Goal: Task Accomplishment & Management: Use online tool/utility

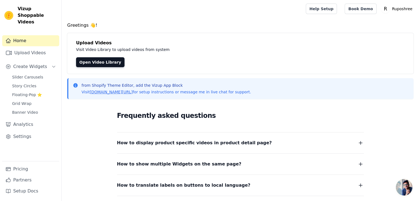
scroll to position [52, 0]
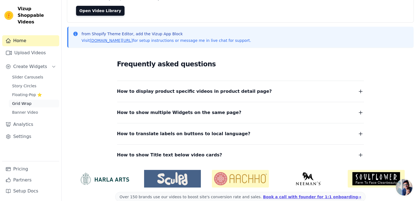
click at [23, 101] on span "Grid Wrap" at bounding box center [21, 104] width 19 height 6
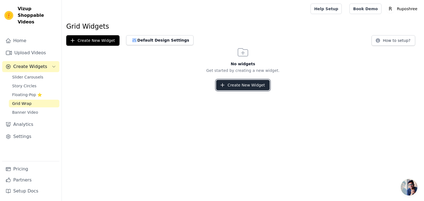
click at [225, 85] on icon "button" at bounding box center [223, 85] width 6 height 6
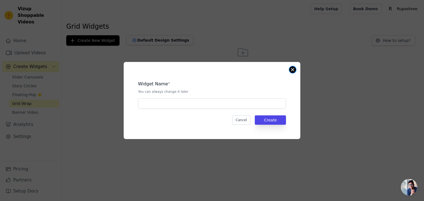
click at [291, 71] on button "Close modal" at bounding box center [292, 69] width 7 height 7
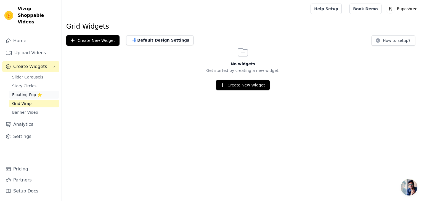
click at [27, 92] on span "Floating-Pop ⭐" at bounding box center [27, 95] width 30 height 6
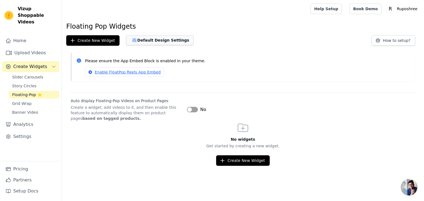
click at [139, 38] on button "Default Design Settings" at bounding box center [159, 40] width 67 height 10
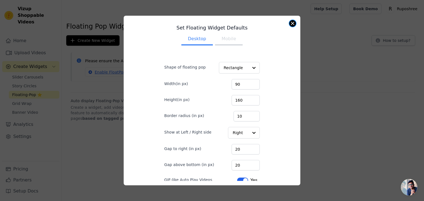
click at [294, 25] on button "Close modal" at bounding box center [292, 23] width 7 height 7
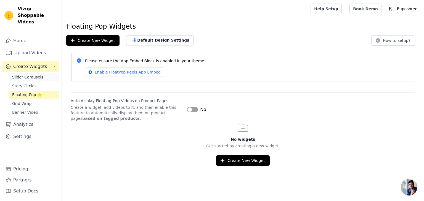
click at [31, 74] on span "Slider Carousels" at bounding box center [27, 77] width 31 height 6
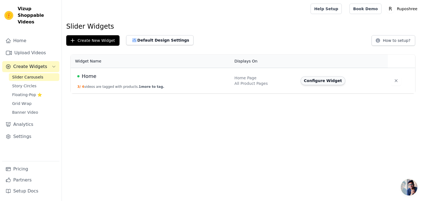
click at [315, 81] on button "Configure Widget" at bounding box center [322, 80] width 45 height 9
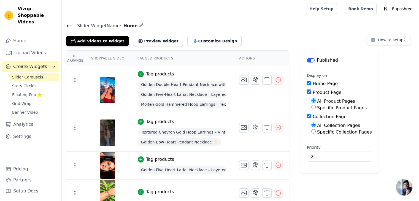
scroll to position [5, 0]
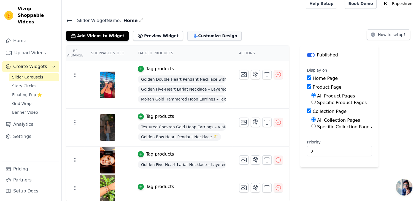
click at [202, 36] on button "Customize Design" at bounding box center [215, 36] width 54 height 10
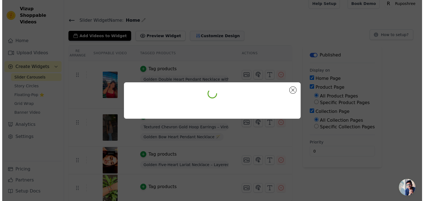
scroll to position [0, 0]
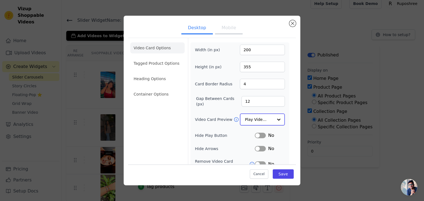
click at [273, 119] on div at bounding box center [278, 119] width 11 height 11
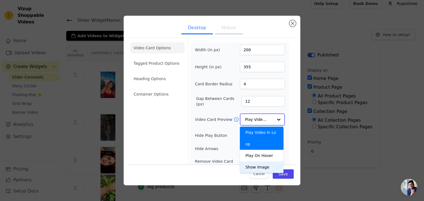
click at [261, 162] on div "Show Image" at bounding box center [262, 168] width 44 height 12
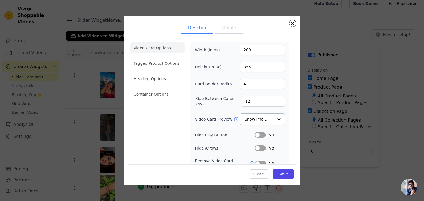
click at [223, 28] on button "Mobile" at bounding box center [229, 28] width 28 height 12
click at [255, 118] on input "Video Card Preview" at bounding box center [259, 119] width 28 height 11
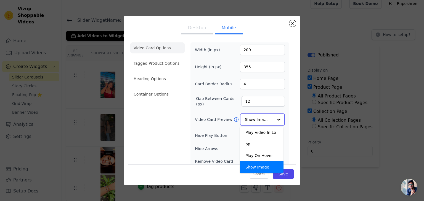
click at [255, 118] on input "Video Card Preview" at bounding box center [259, 119] width 28 height 11
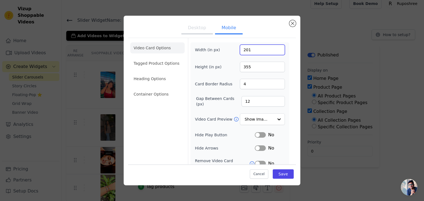
click at [275, 49] on input "201" at bounding box center [262, 50] width 45 height 10
click at [275, 51] on input "200" at bounding box center [262, 50] width 45 height 10
click at [275, 51] on input "199" at bounding box center [262, 50] width 45 height 10
click at [275, 51] on input "198" at bounding box center [262, 50] width 45 height 10
click at [275, 51] on input "197" at bounding box center [262, 50] width 45 height 10
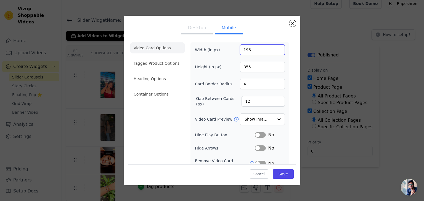
click at [275, 51] on input "196" at bounding box center [262, 50] width 45 height 10
click at [275, 51] on input "195" at bounding box center [262, 50] width 45 height 10
click at [275, 51] on input "194" at bounding box center [262, 50] width 45 height 10
click at [275, 51] on input "193" at bounding box center [262, 50] width 45 height 10
click at [275, 51] on input "192" at bounding box center [262, 50] width 45 height 10
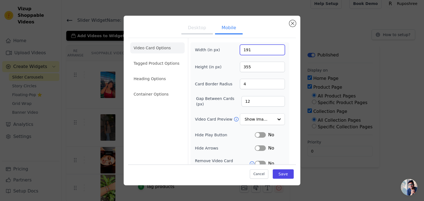
click at [275, 51] on input "191" at bounding box center [262, 50] width 45 height 10
click at [275, 51] on input "190" at bounding box center [262, 50] width 45 height 10
click at [275, 51] on input "189" at bounding box center [262, 50] width 45 height 10
click at [275, 51] on input "188" at bounding box center [262, 50] width 45 height 10
click at [275, 51] on input "187" at bounding box center [262, 50] width 45 height 10
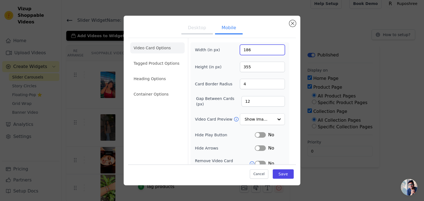
click at [275, 51] on input "186" at bounding box center [262, 50] width 45 height 10
click at [275, 51] on input "185" at bounding box center [262, 50] width 45 height 10
click at [275, 51] on input "184" at bounding box center [262, 50] width 45 height 10
click at [275, 51] on input "183" at bounding box center [262, 50] width 45 height 10
click at [275, 51] on input "182" at bounding box center [262, 50] width 45 height 10
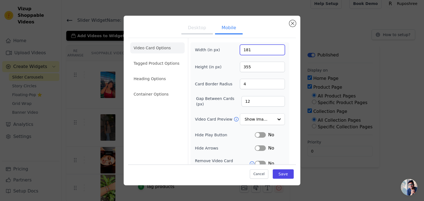
click at [275, 51] on input "181" at bounding box center [262, 50] width 45 height 10
type input "180"
click at [275, 51] on input "180" at bounding box center [262, 50] width 45 height 10
click at [275, 68] on input "354" at bounding box center [262, 67] width 45 height 10
click at [275, 68] on input "353" at bounding box center [262, 67] width 45 height 10
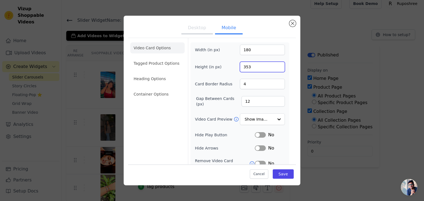
drag, startPoint x: 249, startPoint y: 67, endPoint x: 227, endPoint y: 69, distance: 22.2
click at [227, 69] on div "Height (in px) 353" at bounding box center [240, 67] width 90 height 10
type input "280"
drag, startPoint x: 287, startPoint y: 87, endPoint x: 255, endPoint y: 105, distance: 36.2
click at [255, 105] on form "Width (in px) 180 Height (in px) 280 Card Border Radius 4 Gap Between Cards (px…" at bounding box center [239, 132] width 103 height 189
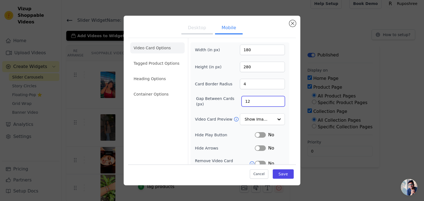
click at [255, 105] on input "12" at bounding box center [262, 101] width 43 height 10
type input "1"
type input "8"
click at [289, 93] on div "Video Card Options Tagged Product Options Heading Options Container Options Wid…" at bounding box center [212, 132] width 168 height 189
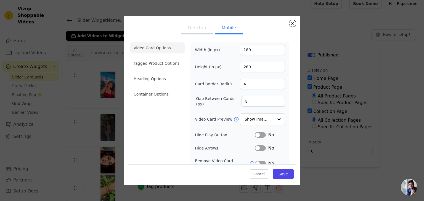
click at [192, 25] on button "Desktop" at bounding box center [196, 28] width 31 height 12
click at [254, 119] on input "Video Card Preview" at bounding box center [259, 119] width 28 height 11
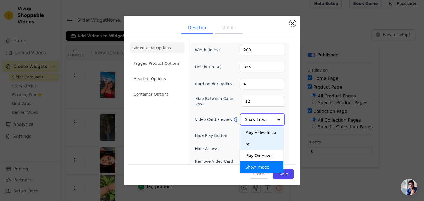
click at [254, 128] on div "Play Video In Loop" at bounding box center [262, 138] width 44 height 23
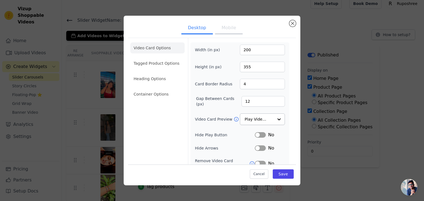
click at [288, 102] on div "Video Card Options Tagged Product Options Heading Options Container Options Wid…" at bounding box center [212, 126] width 168 height 176
click at [162, 68] on li "Tagged Product Options" at bounding box center [157, 63] width 54 height 11
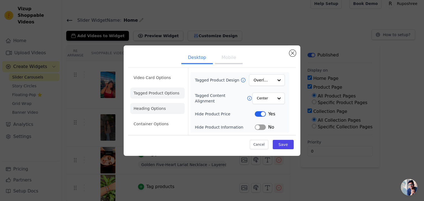
click at [155, 106] on li "Heading Options" at bounding box center [157, 108] width 54 height 11
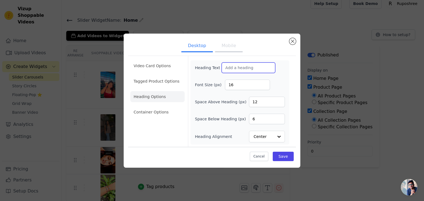
click at [237, 66] on input "Heading Text" at bounding box center [248, 68] width 54 height 10
click at [242, 68] on input "Your Sparke Stories" at bounding box center [248, 68] width 54 height 10
click at [265, 66] on input "Your Sparkle Stories" at bounding box center [248, 68] width 54 height 10
type input "Your Sparkle Stories"
click at [156, 108] on li "Container Options" at bounding box center [157, 112] width 54 height 11
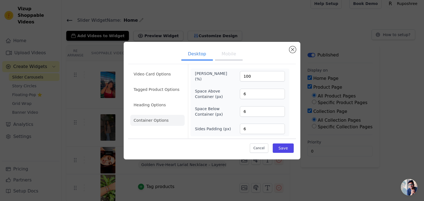
click at [229, 56] on button "Mobile" at bounding box center [229, 55] width 28 height 12
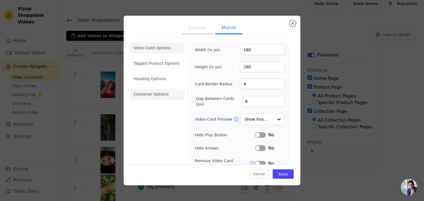
click at [167, 89] on li "Container Options" at bounding box center [157, 94] width 54 height 11
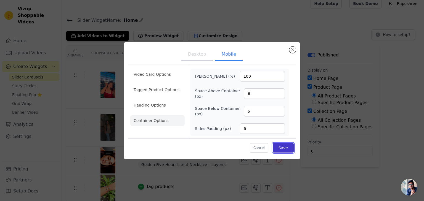
click at [281, 147] on button "Save" at bounding box center [282, 147] width 21 height 9
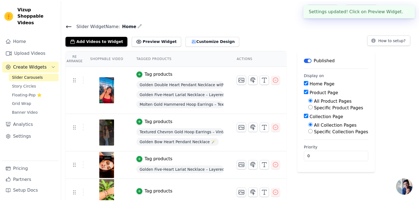
scroll to position [5, 0]
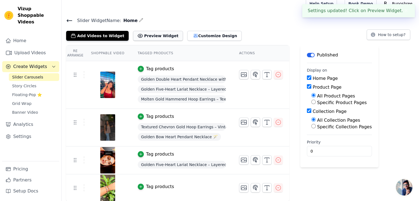
click at [139, 36] on button "Preview Widget" at bounding box center [158, 36] width 50 height 10
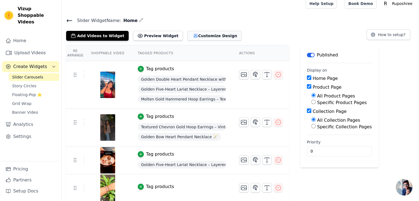
click at [199, 38] on button "Customize Design" at bounding box center [215, 36] width 54 height 10
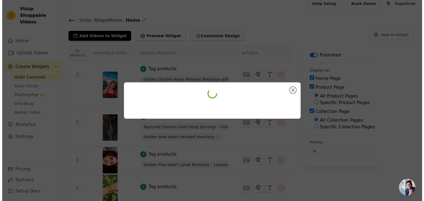
scroll to position [0, 0]
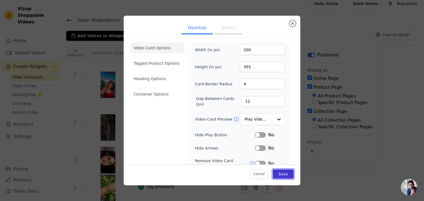
click at [280, 174] on button "Save" at bounding box center [282, 174] width 21 height 9
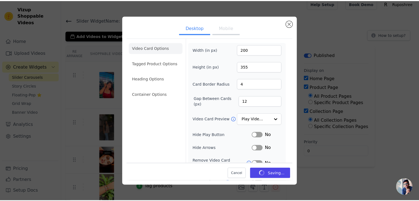
scroll to position [5, 0]
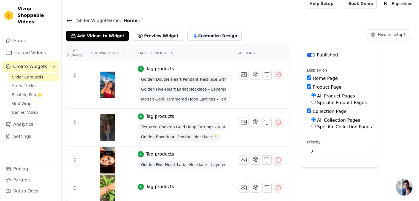
click at [201, 33] on button "Customize Design" at bounding box center [215, 36] width 54 height 10
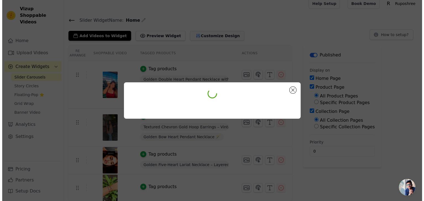
scroll to position [0, 0]
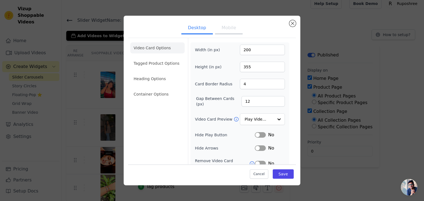
click at [218, 31] on button "Mobile" at bounding box center [229, 28] width 28 height 12
click at [196, 32] on button "Desktop" at bounding box center [196, 28] width 31 height 12
click at [231, 28] on button "Mobile" at bounding box center [229, 28] width 28 height 12
click at [199, 31] on button "Desktop" at bounding box center [196, 28] width 31 height 12
click at [226, 28] on button "Mobile" at bounding box center [229, 28] width 28 height 12
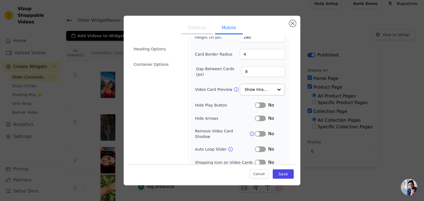
scroll to position [56, 0]
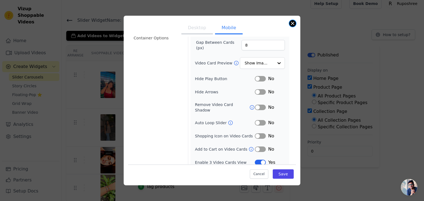
click at [293, 22] on button "Close modal" at bounding box center [292, 23] width 7 height 7
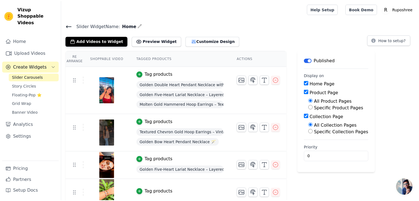
scroll to position [5, 0]
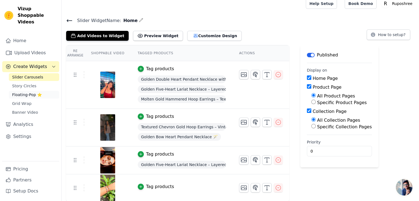
click at [34, 92] on span "Floating-Pop ⭐" at bounding box center [27, 95] width 30 height 6
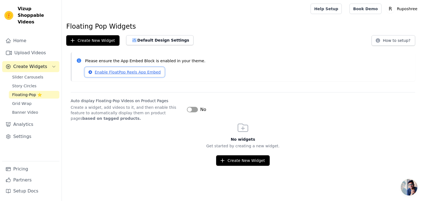
click at [141, 71] on link "Enable FloatPop Reels App Embed" at bounding box center [124, 72] width 79 height 9
click at [239, 162] on button "Create New Widget" at bounding box center [242, 161] width 53 height 10
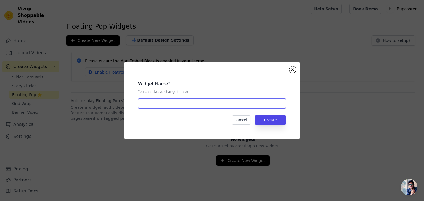
click at [225, 103] on input "text" at bounding box center [212, 103] width 148 height 10
type input "popup"
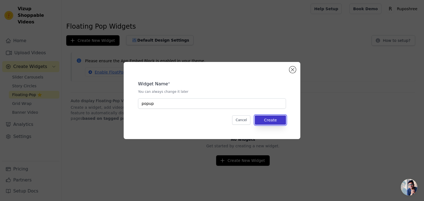
click at [279, 125] on button "Create" at bounding box center [270, 120] width 31 height 9
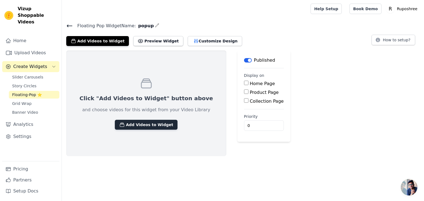
click at [146, 125] on button "Add Videos to Widget" at bounding box center [146, 125] width 63 height 10
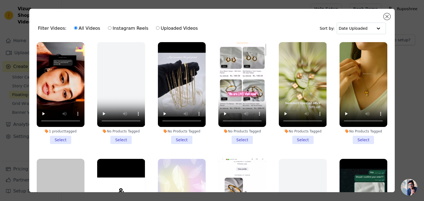
click at [62, 136] on li "1 product tagged Select" at bounding box center [61, 93] width 48 height 102
click at [0, 0] on input "1 product tagged Select" at bounding box center [0, 0] width 0 height 0
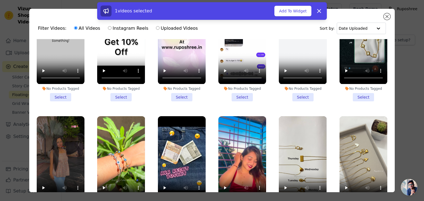
scroll to position [173, 0]
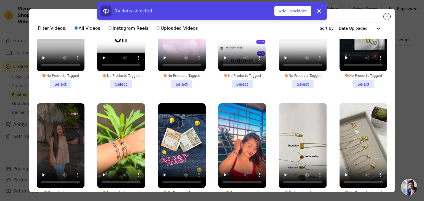
click at [237, 190] on li "3 products tagged Select" at bounding box center [242, 154] width 48 height 102
click at [0, 0] on input "3 products tagged Select" at bounding box center [0, 0] width 0 height 0
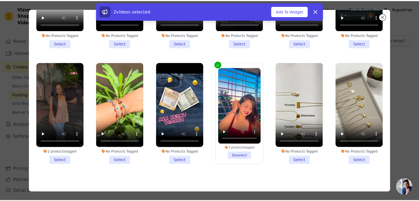
scroll to position [46, 0]
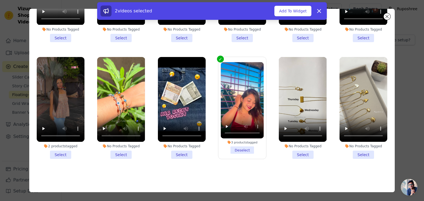
click at [63, 150] on li "2 products tagged Select" at bounding box center [61, 108] width 48 height 102
click at [0, 0] on input "2 products tagged Select" at bounding box center [0, 0] width 0 height 0
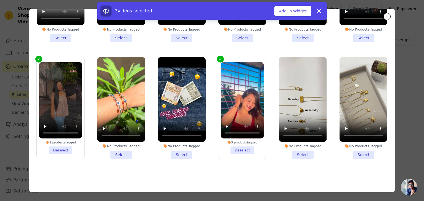
click at [120, 148] on li "No Products Tagged Select" at bounding box center [121, 108] width 48 height 102
click at [0, 0] on input "No Products Tagged Select" at bounding box center [0, 0] width 0 height 0
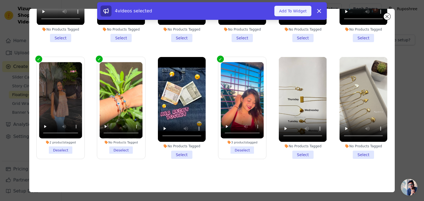
click at [293, 10] on button "Add To Widget" at bounding box center [292, 11] width 37 height 10
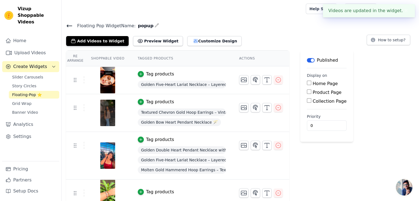
scroll to position [5, 0]
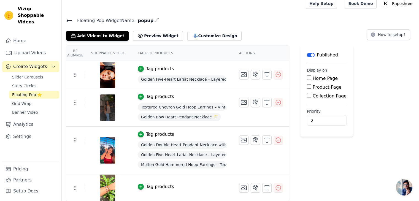
click at [307, 79] on input "Home Page" at bounding box center [309, 78] width 4 height 4
checkbox input "true"
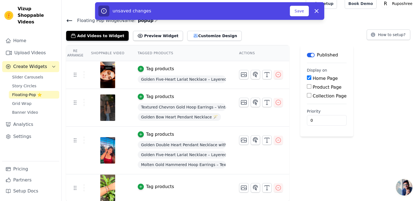
click at [307, 86] on input "Product Page" at bounding box center [309, 86] width 4 height 4
checkbox input "true"
click at [307, 110] on input "Collection Page" at bounding box center [309, 111] width 4 height 4
checkbox input "true"
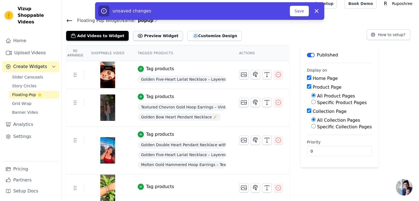
click at [140, 37] on button "Preview Widget" at bounding box center [158, 36] width 50 height 10
click at [300, 12] on button "Save" at bounding box center [299, 11] width 19 height 10
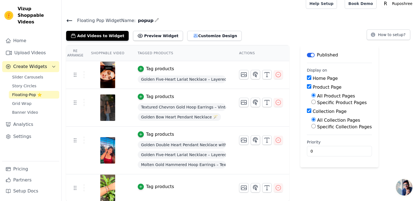
scroll to position [0, 0]
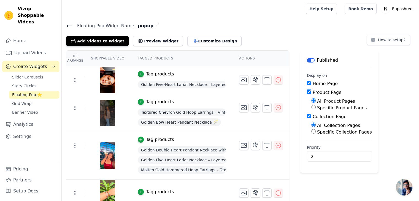
click at [70, 28] on icon at bounding box center [69, 26] width 7 height 7
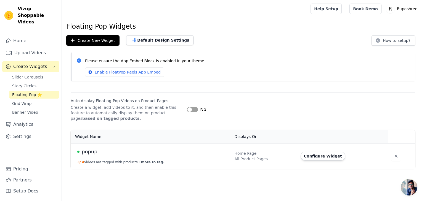
click at [123, 161] on button "3 / 4 videos are tagged with products. 1 more to tag." at bounding box center [120, 162] width 87 height 4
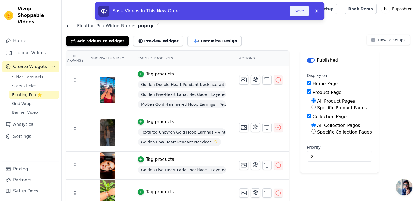
click at [301, 9] on button "Save" at bounding box center [299, 11] width 19 height 10
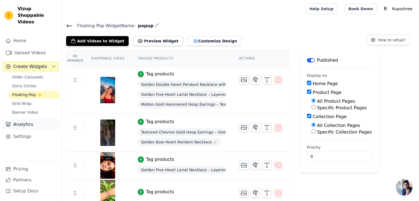
click at [25, 122] on link "Analytics" at bounding box center [30, 124] width 57 height 11
